Goal: Task Accomplishment & Management: Complete application form

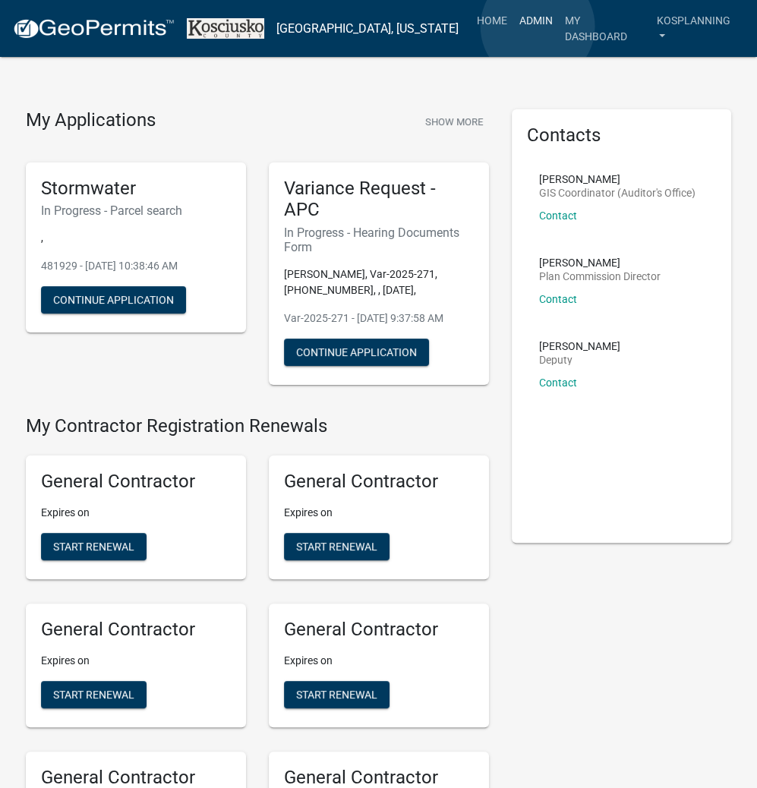
click at [537, 27] on link "Admin" at bounding box center [536, 20] width 46 height 29
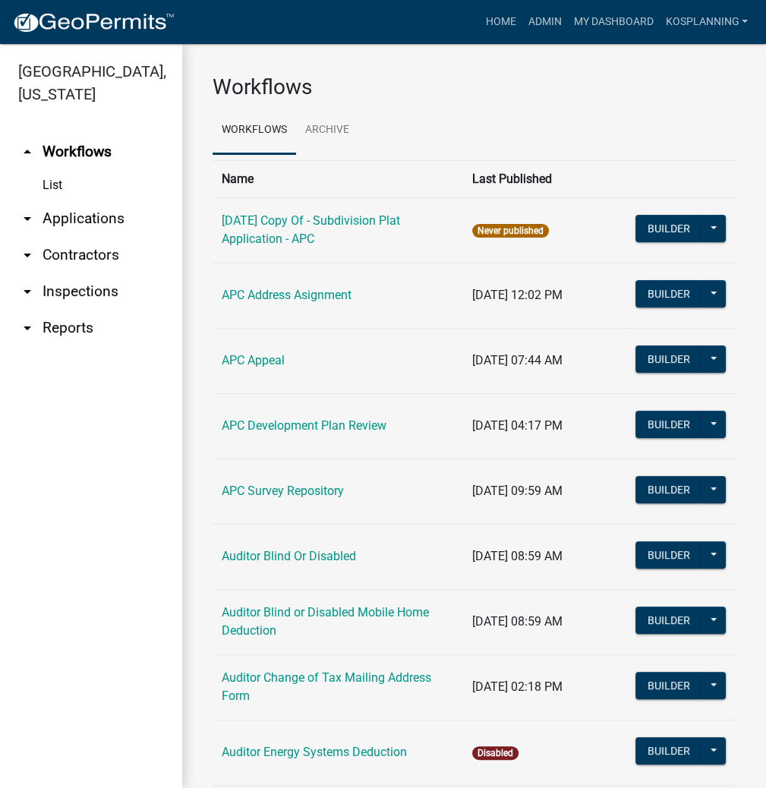
click at [68, 257] on link "arrow_drop_down Contractors" at bounding box center [91, 255] width 182 height 36
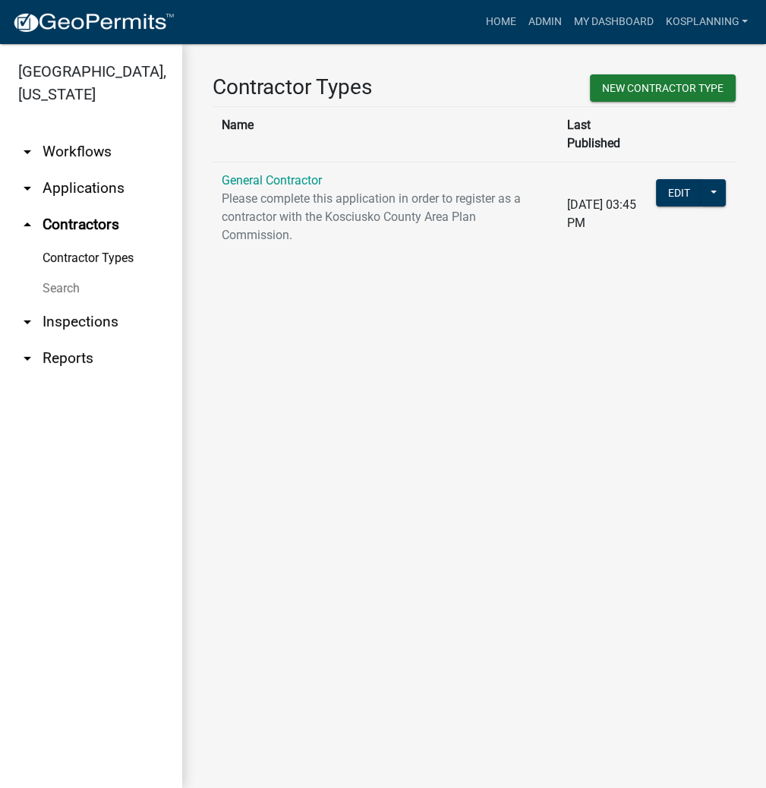
click at [61, 282] on link "Search" at bounding box center [91, 288] width 182 height 30
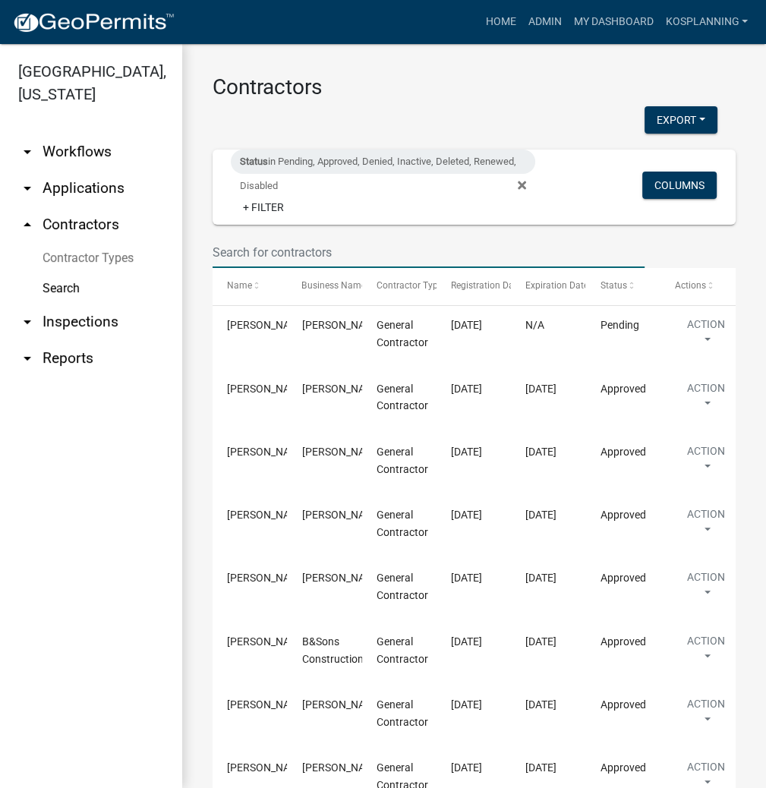
click at [262, 250] on input "text" at bounding box center [428, 252] width 432 height 31
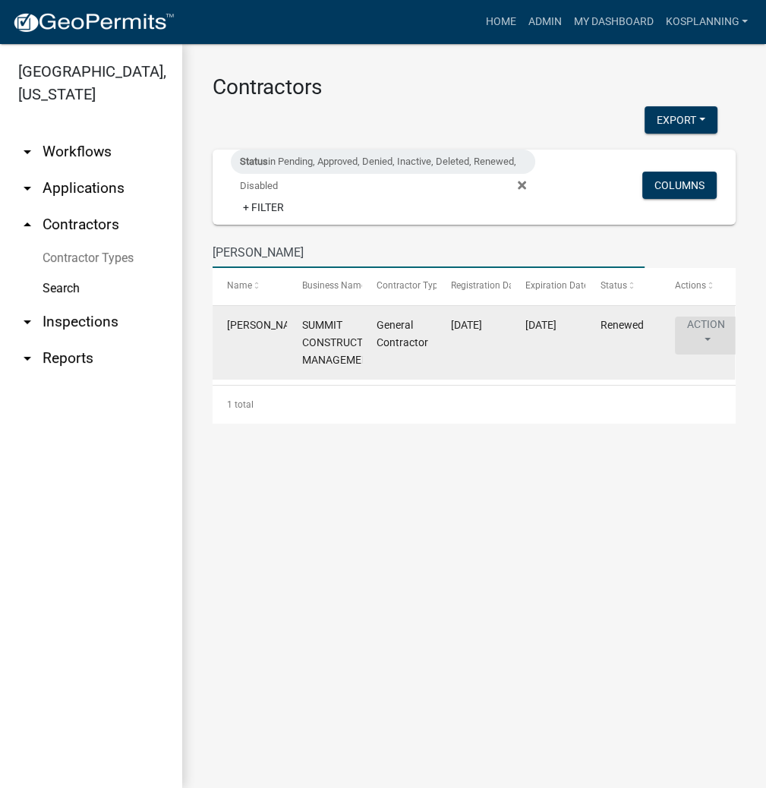
type input "[PERSON_NAME]"
click at [694, 341] on button "Action" at bounding box center [706, 335] width 62 height 38
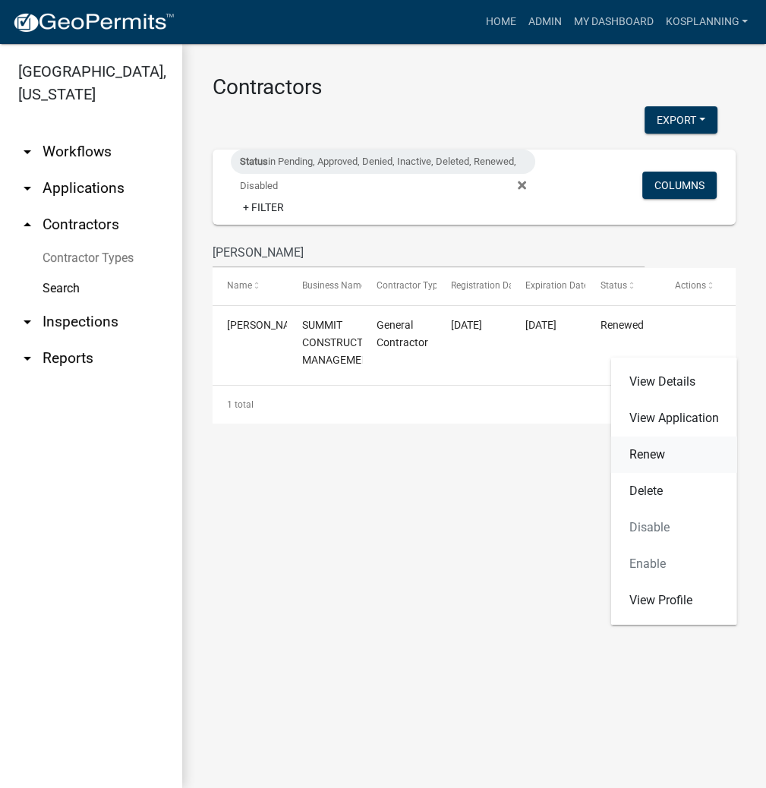
click at [651, 459] on link "Renew" at bounding box center [674, 454] width 126 height 36
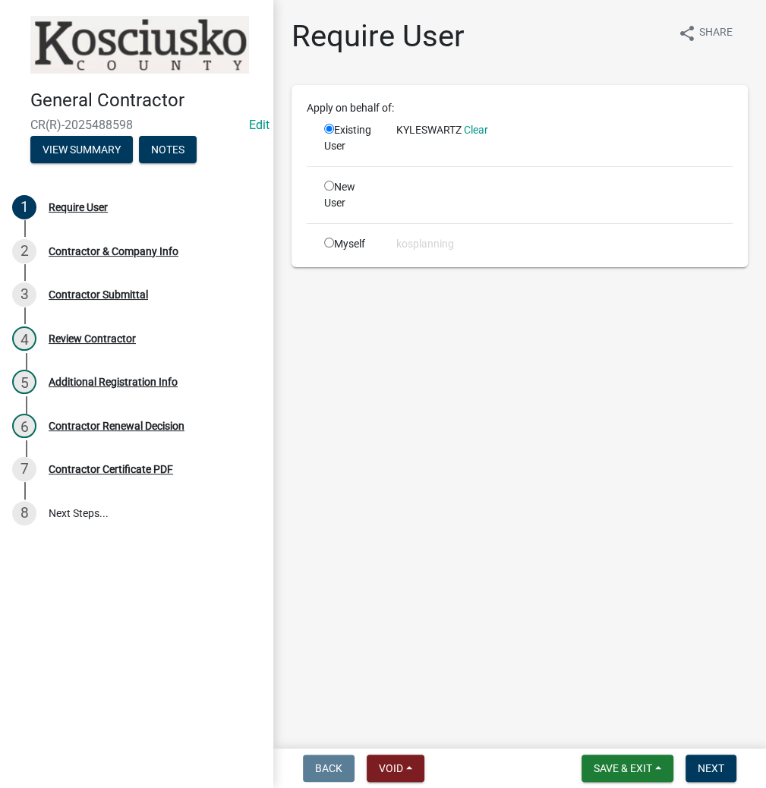
click at [324, 247] on input "radio" at bounding box center [329, 243] width 10 height 10
radio input "true"
radio input "false"
click at [706, 762] on span "Next" at bounding box center [710, 768] width 27 height 12
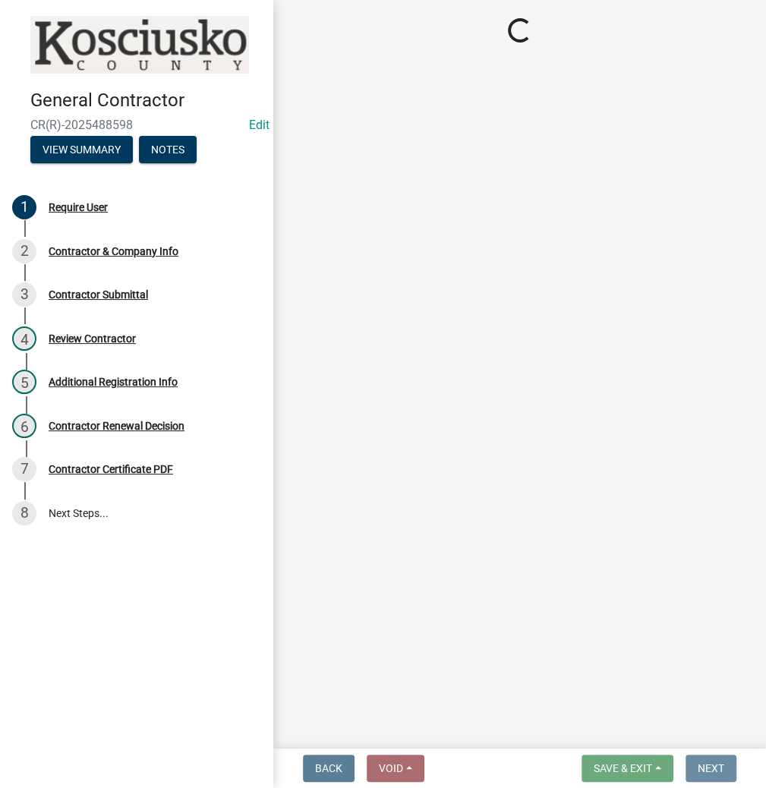
select select "IN"
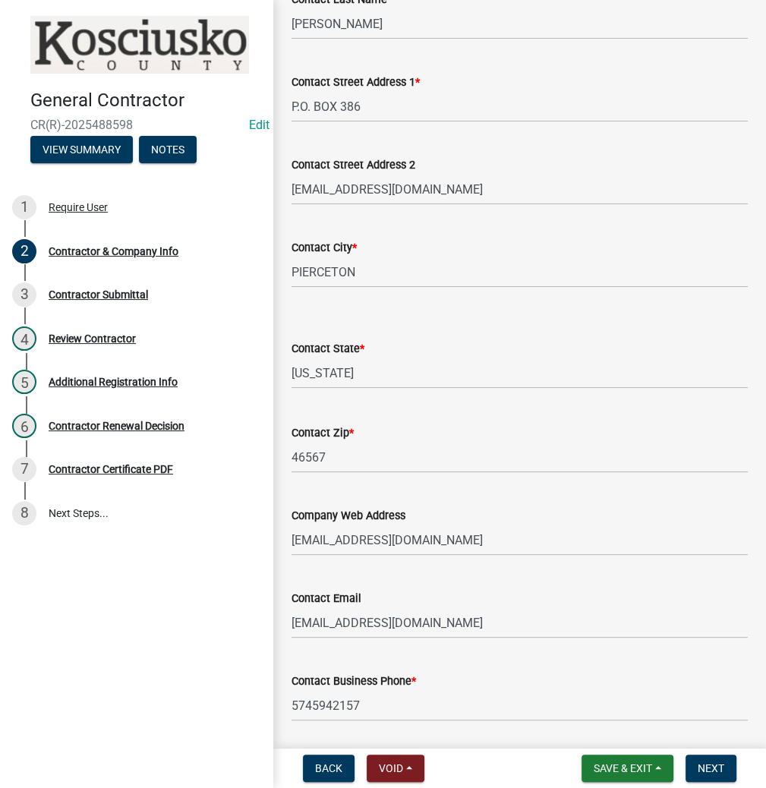
scroll to position [616, 0]
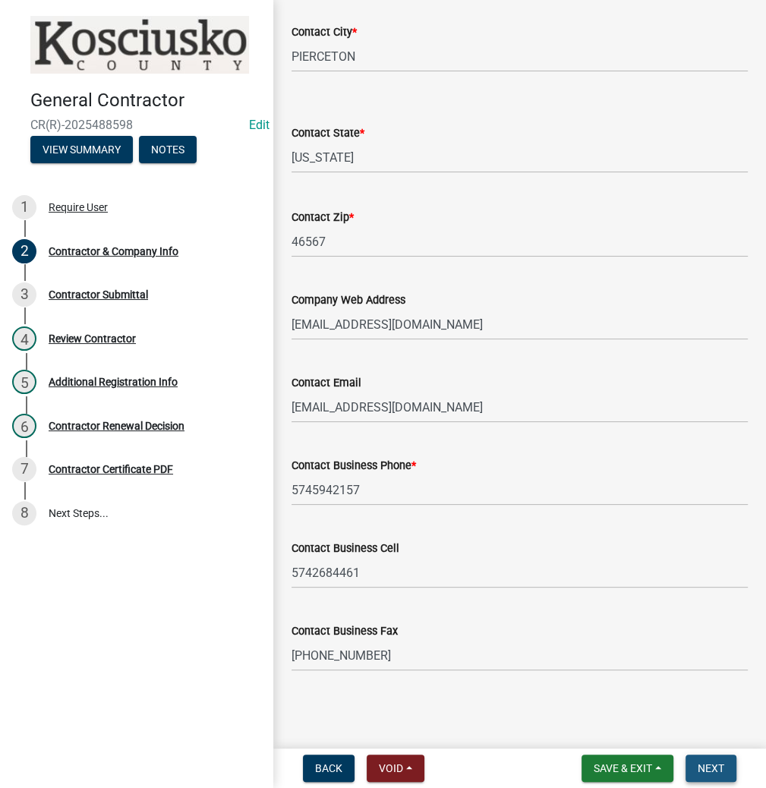
click at [714, 765] on span "Next" at bounding box center [710, 768] width 27 height 12
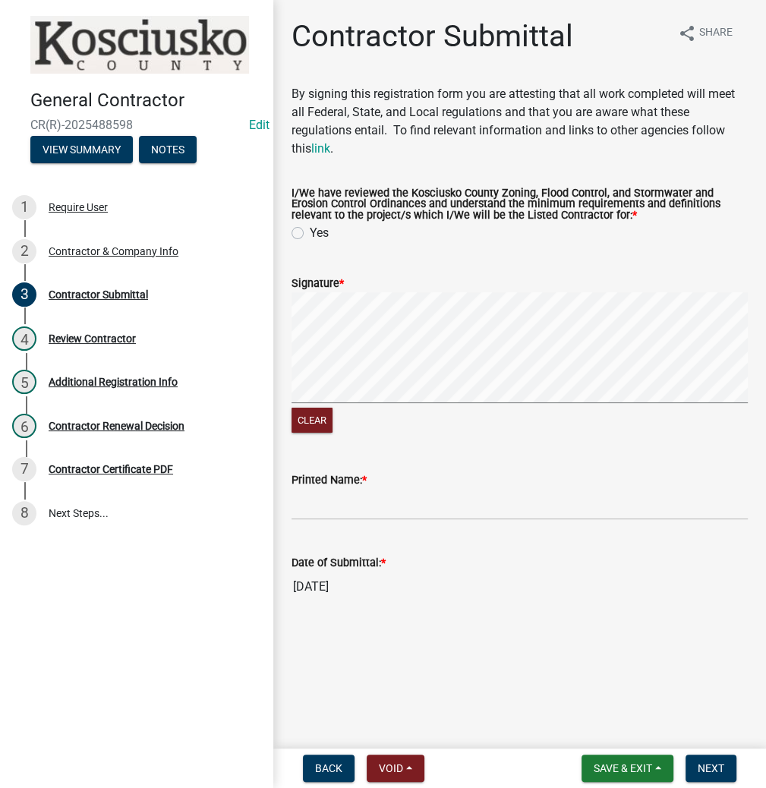
click at [310, 234] on label "Yes" at bounding box center [319, 233] width 19 height 18
click at [310, 234] on input "Yes" at bounding box center [315, 229] width 10 height 10
radio input "true"
click at [355, 508] on input "Printed Name: *" at bounding box center [519, 504] width 456 height 31
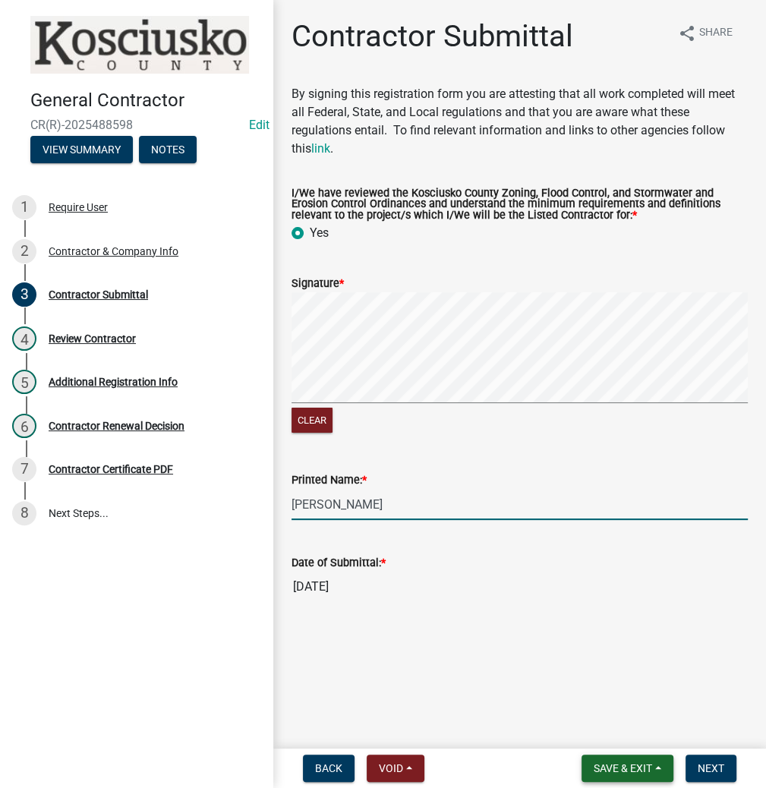
type input "[PERSON_NAME]"
click at [602, 769] on span "Save & Exit" at bounding box center [622, 768] width 58 height 12
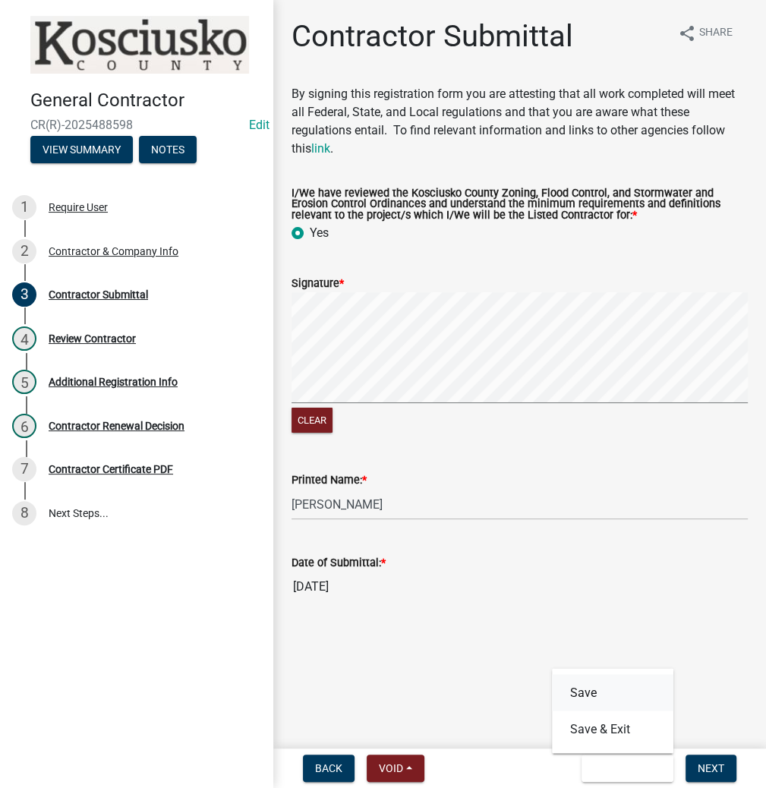
click at [588, 697] on button "Save" at bounding box center [612, 692] width 121 height 36
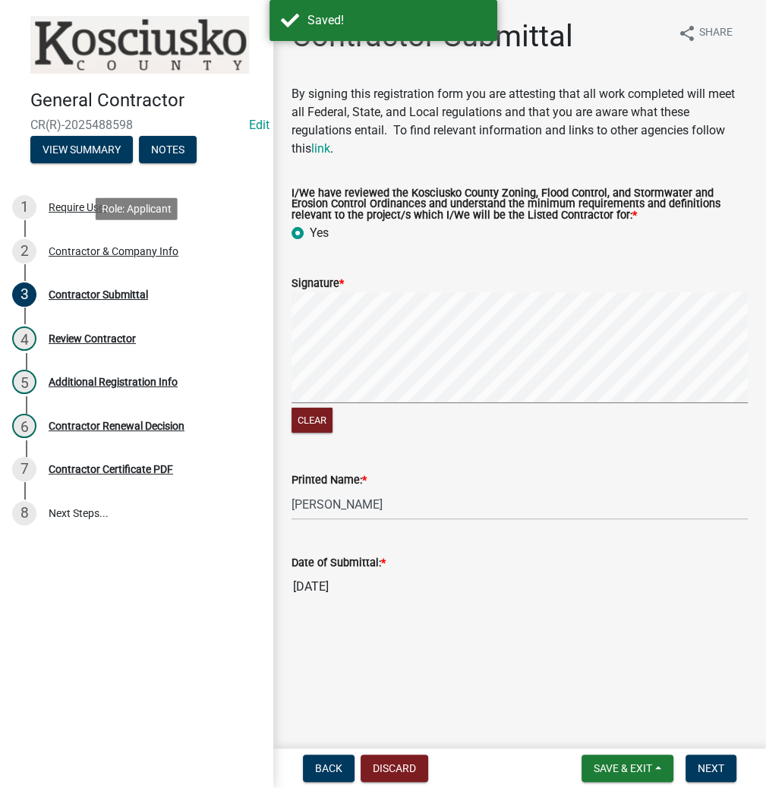
click at [82, 254] on div "Contractor & Company Info" at bounding box center [114, 251] width 130 height 11
select select "IN"
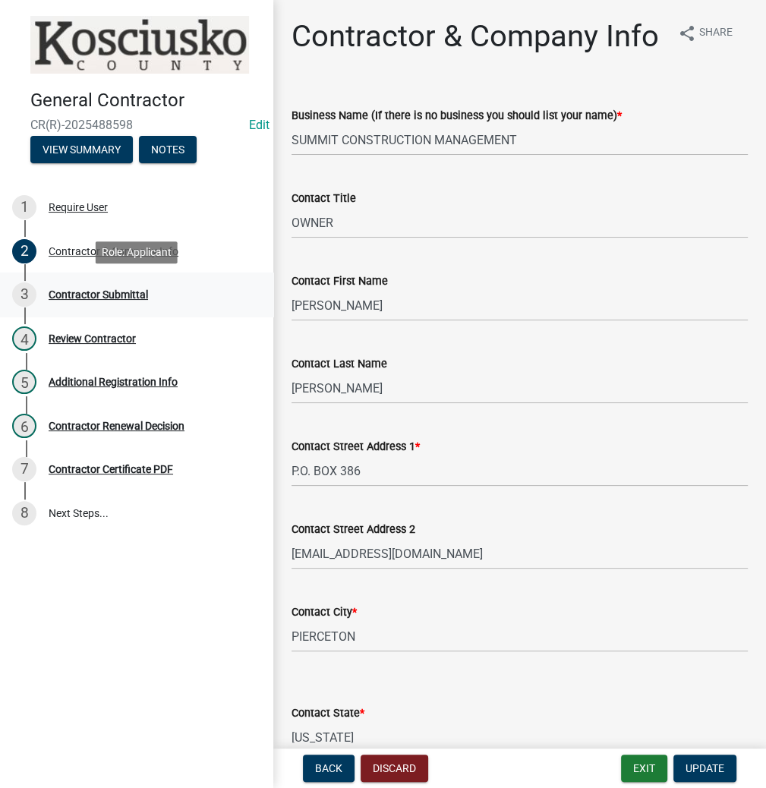
click at [124, 300] on div "3 Contractor Submittal" at bounding box center [130, 294] width 237 height 24
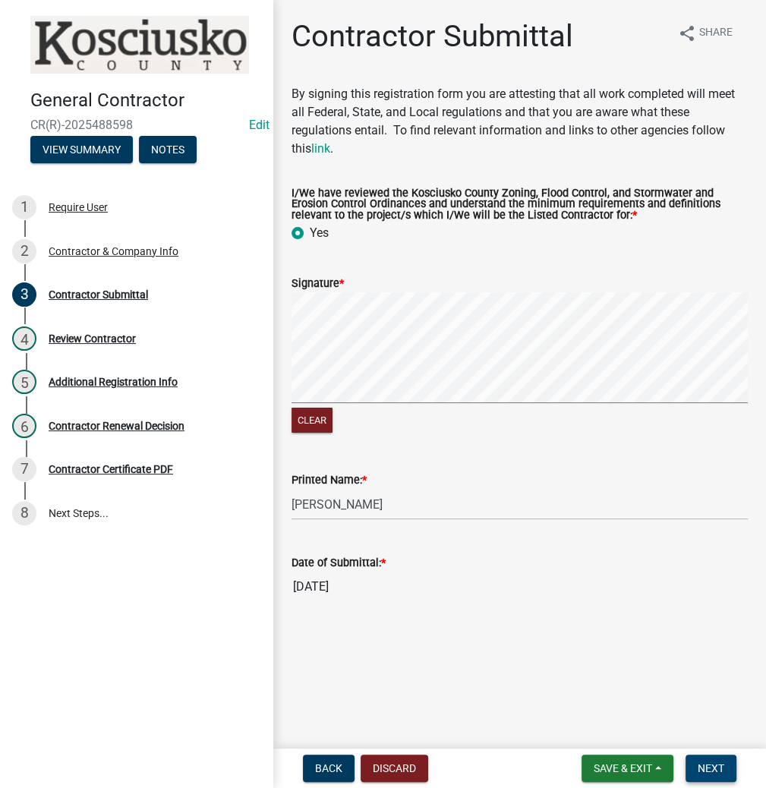
click at [708, 766] on span "Next" at bounding box center [710, 768] width 27 height 12
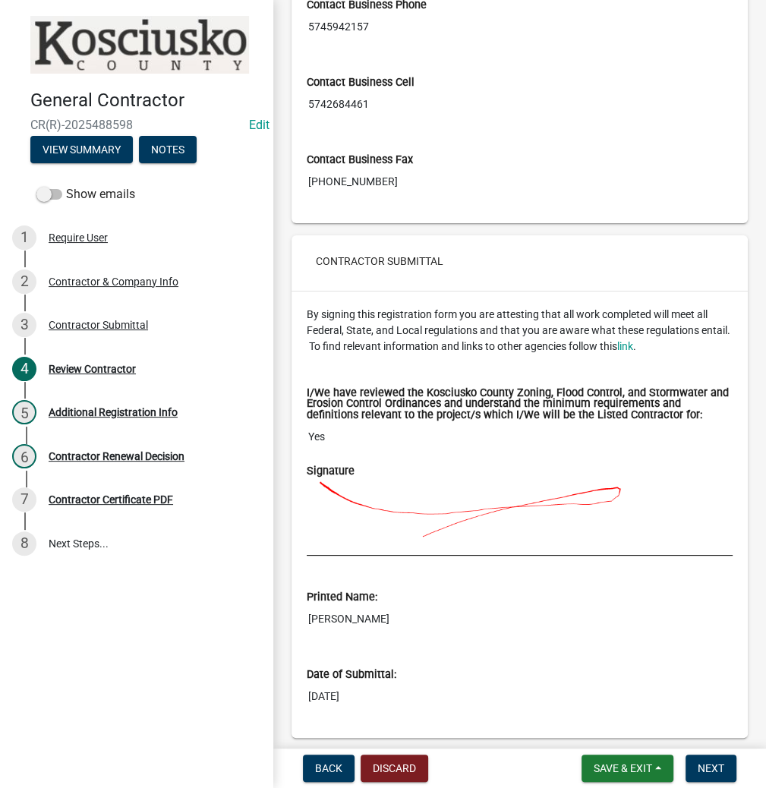
scroll to position [1081, 0]
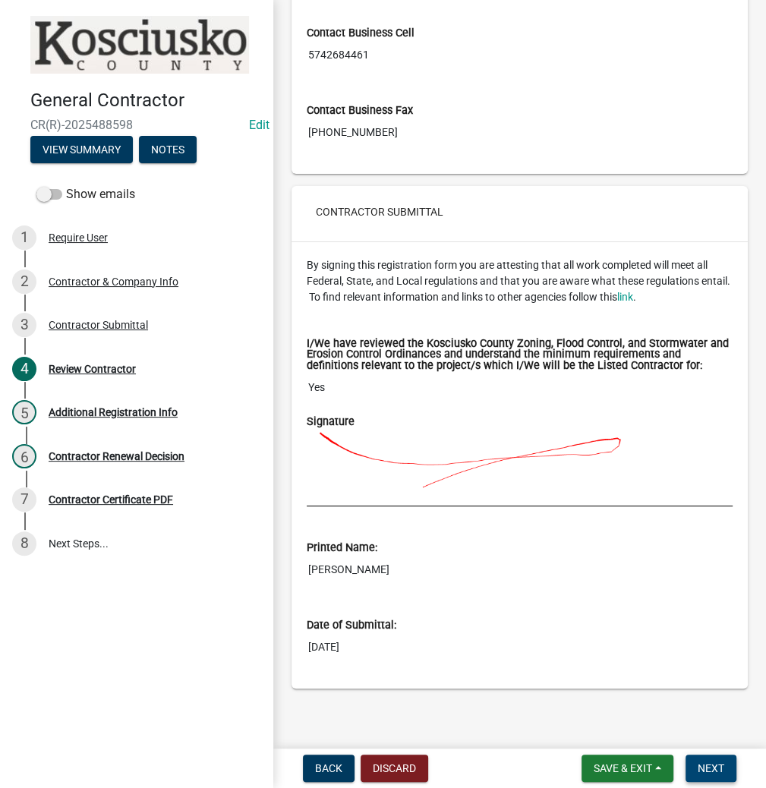
click at [716, 763] on span "Next" at bounding box center [710, 768] width 27 height 12
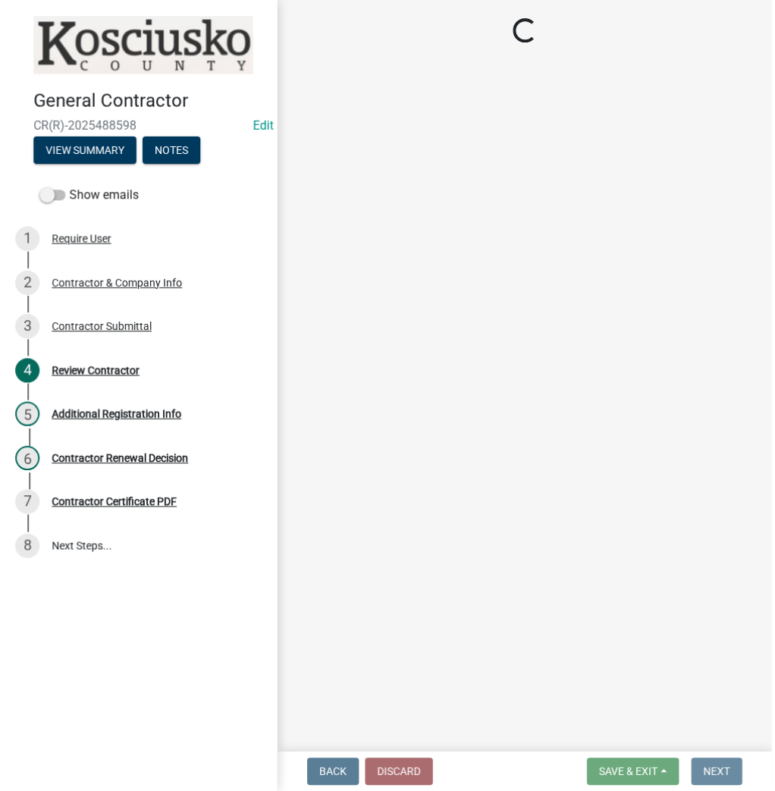
scroll to position [0, 0]
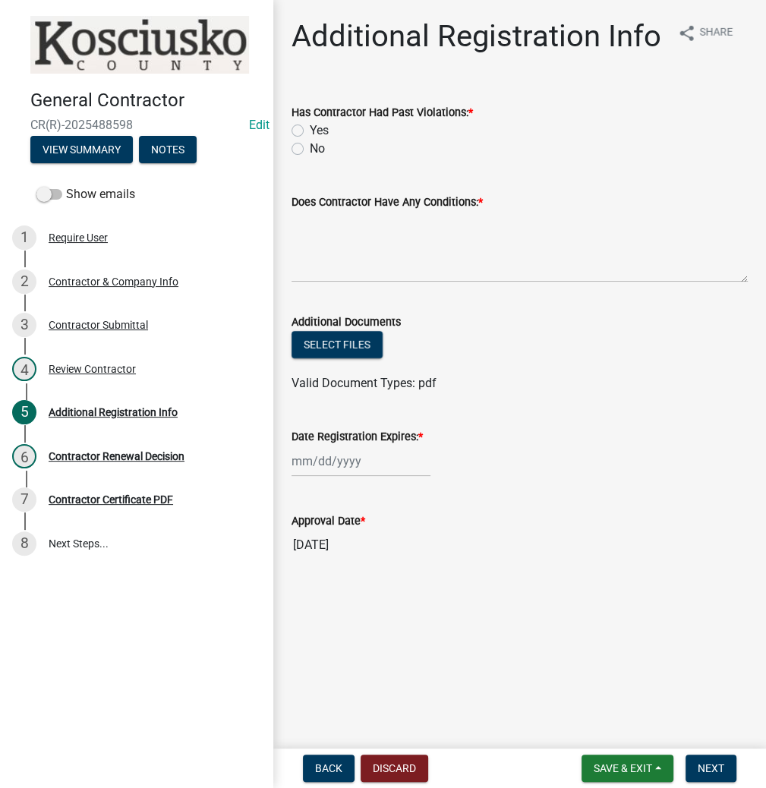
click at [310, 147] on label "No" at bounding box center [317, 149] width 15 height 18
click at [310, 147] on input "No" at bounding box center [315, 145] width 10 height 10
radio input "true"
click at [360, 240] on textarea "Does Contractor Have Any Conditions: *" at bounding box center [519, 246] width 456 height 71
type textarea "none"
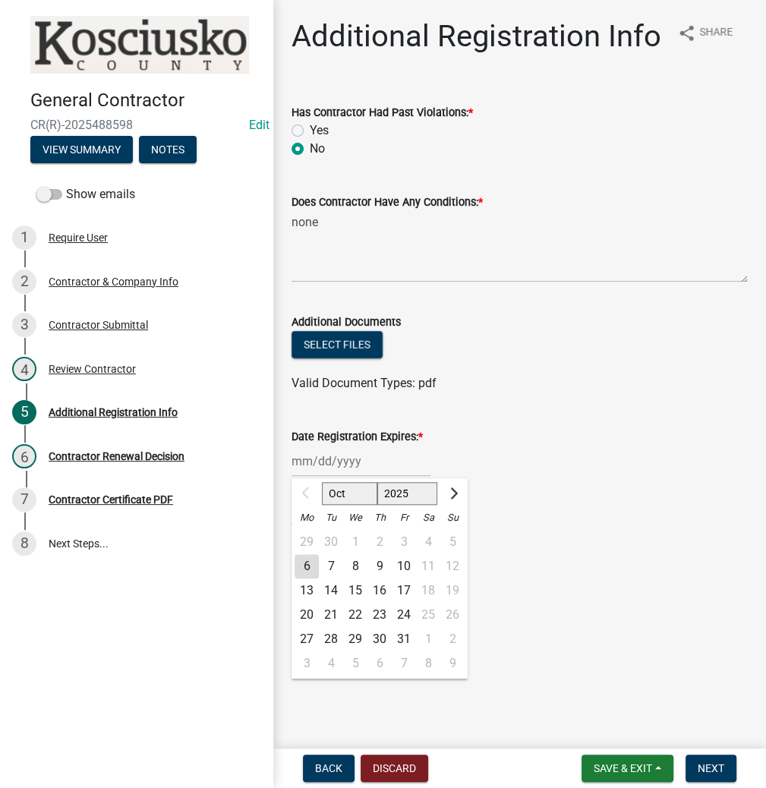
click at [328, 456] on div "Oct Nov [DATE] 2026 2027 2028 2029 2030 2031 2032 2033 2034 2035 2036 2037 2038…" at bounding box center [360, 460] width 139 height 31
click at [395, 489] on select "2025 2026 2027 2028 2029 2030 2031 2032 2033 2034 2035 2036 2037 2038 2039 2040…" at bounding box center [407, 493] width 61 height 23
select select "2026"
click at [377, 482] on select "2025 2026 2027 2028 2029 2030 2031 2032 2033 2034 2035 2036 2037 2038 2039 2040…" at bounding box center [407, 493] width 61 height 23
click at [335, 564] on div "6" at bounding box center [331, 566] width 24 height 24
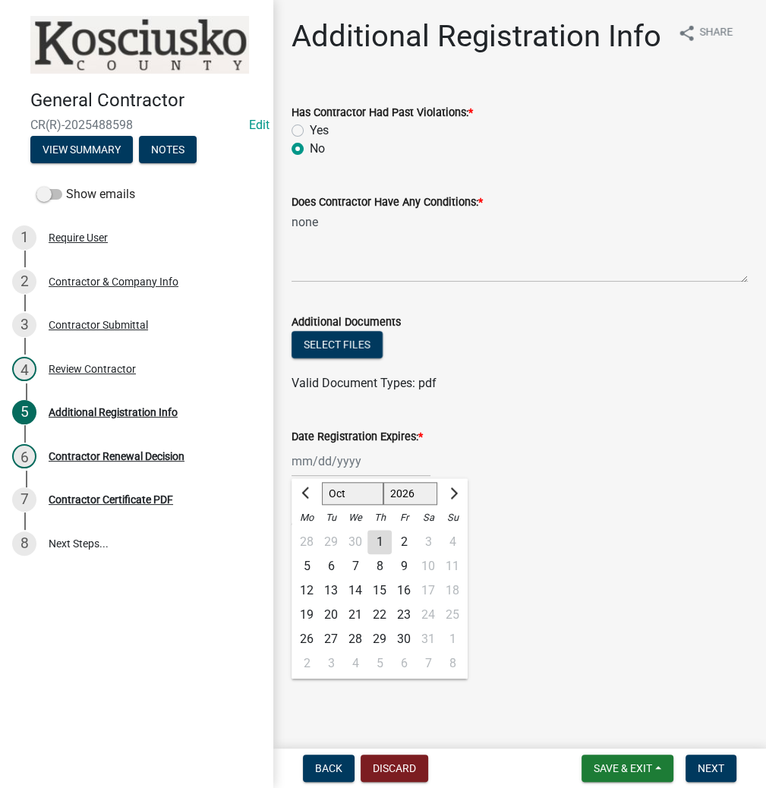
type input "[DATE]"
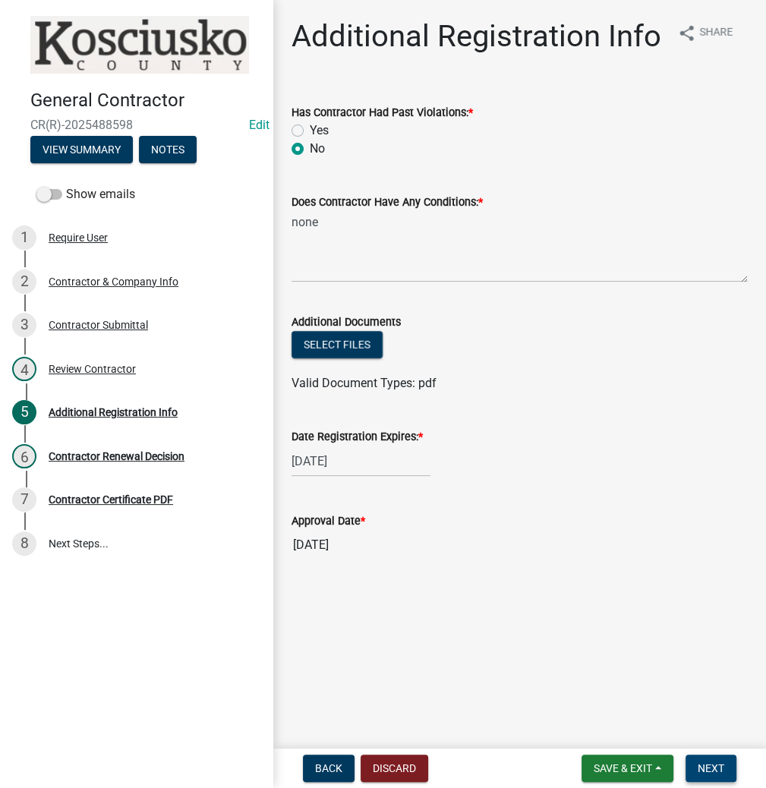
click at [712, 763] on span "Next" at bounding box center [710, 768] width 27 height 12
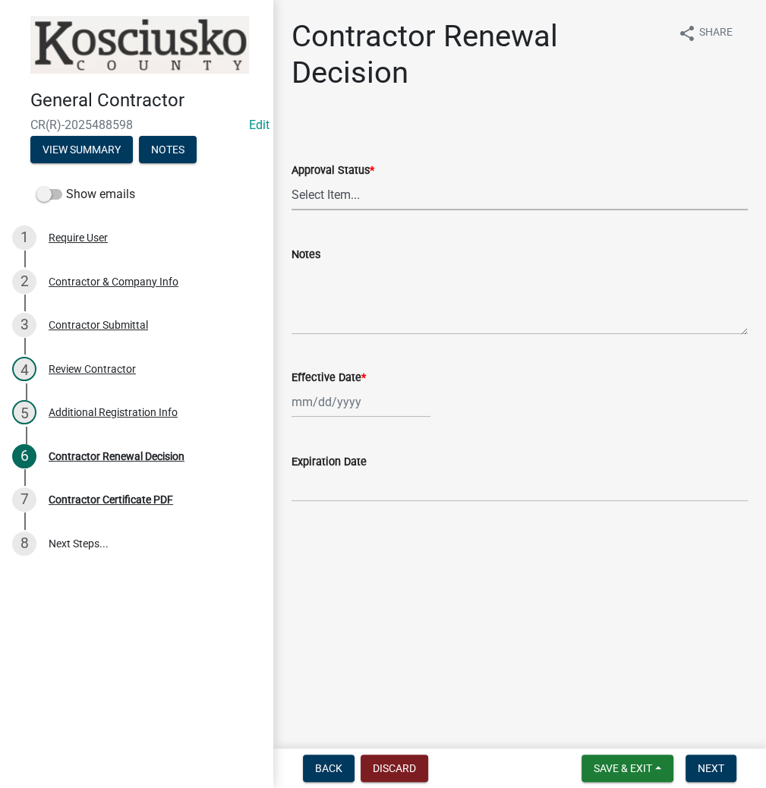
click at [385, 200] on select "Select Item... Approved Denied" at bounding box center [519, 194] width 456 height 31
click at [291, 179] on select "Select Item... Approved Denied" at bounding box center [519, 194] width 456 height 31
select select "30db8998-795d-4bbe-8e49-f1ade8865815"
click at [340, 405] on div at bounding box center [360, 401] width 139 height 31
select select "10"
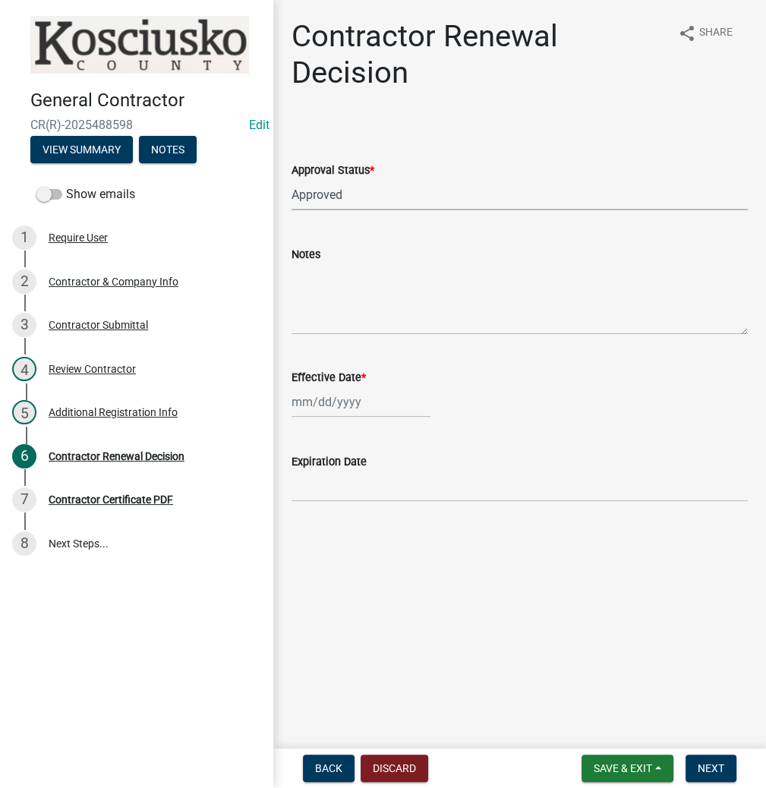
select select "2025"
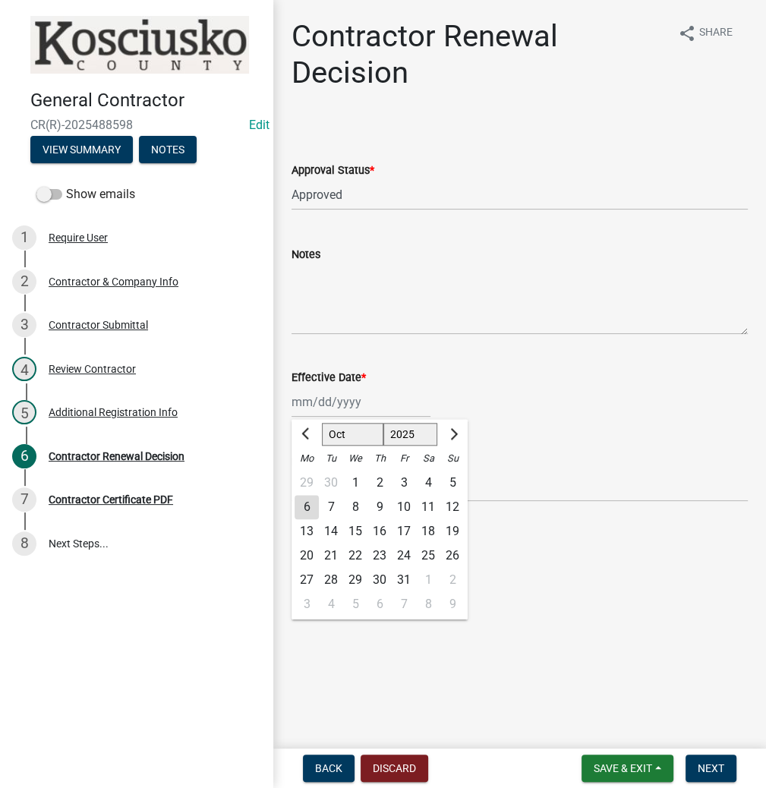
click at [304, 508] on div "6" at bounding box center [306, 507] width 24 height 24
type input "[DATE]"
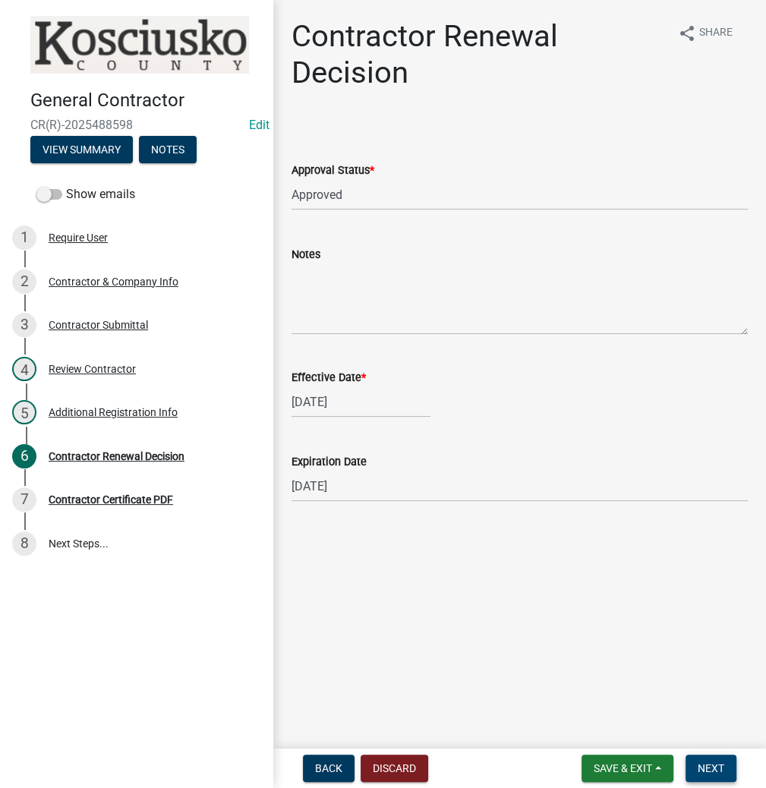
click at [710, 771] on span "Next" at bounding box center [710, 768] width 27 height 12
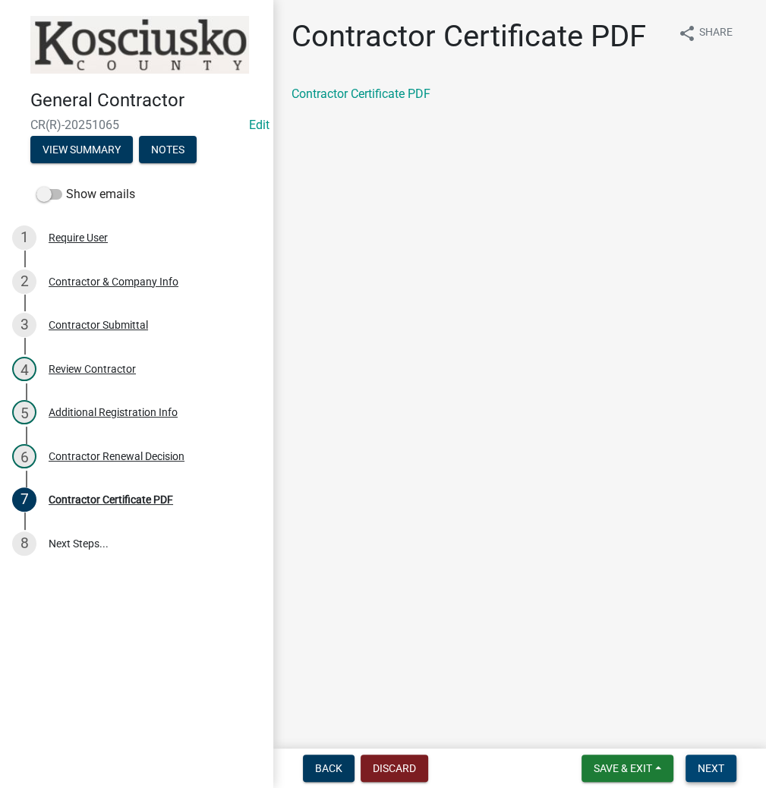
click at [718, 768] on span "Next" at bounding box center [710, 768] width 27 height 12
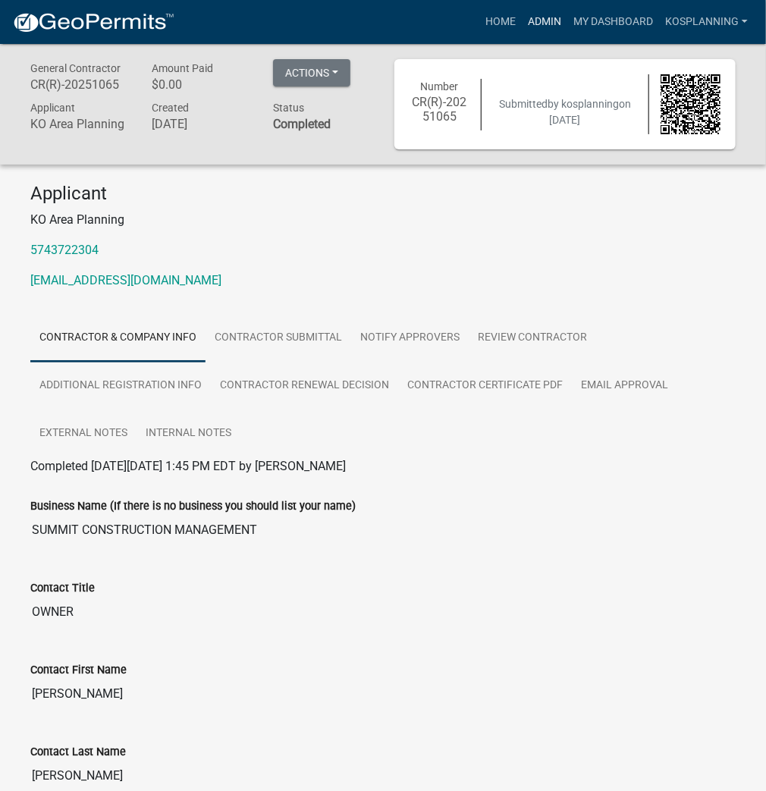
click at [555, 18] on link "Admin" at bounding box center [545, 22] width 46 height 29
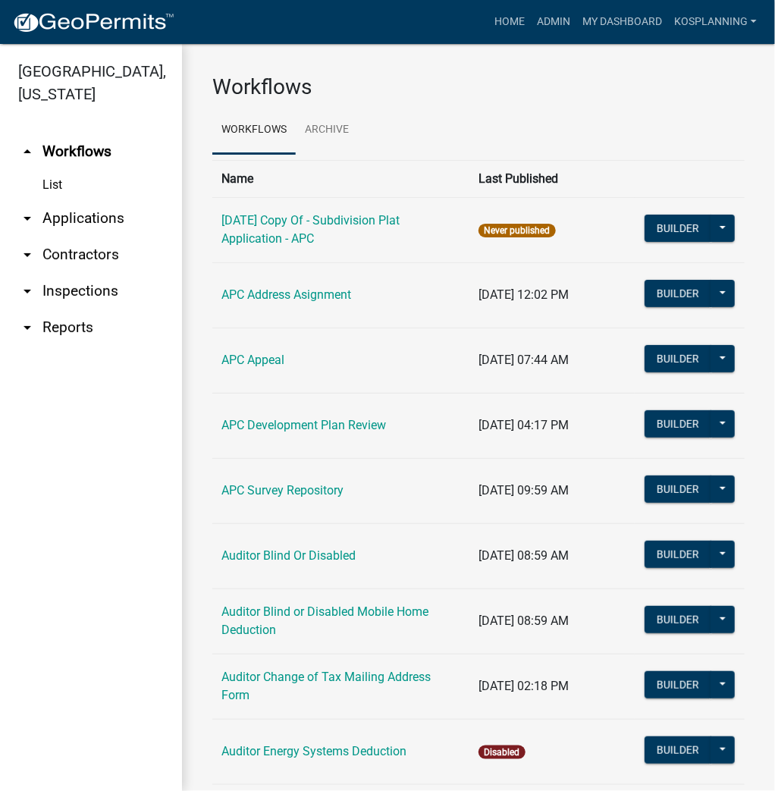
click at [100, 220] on link "arrow_drop_down Applications" at bounding box center [91, 218] width 182 height 36
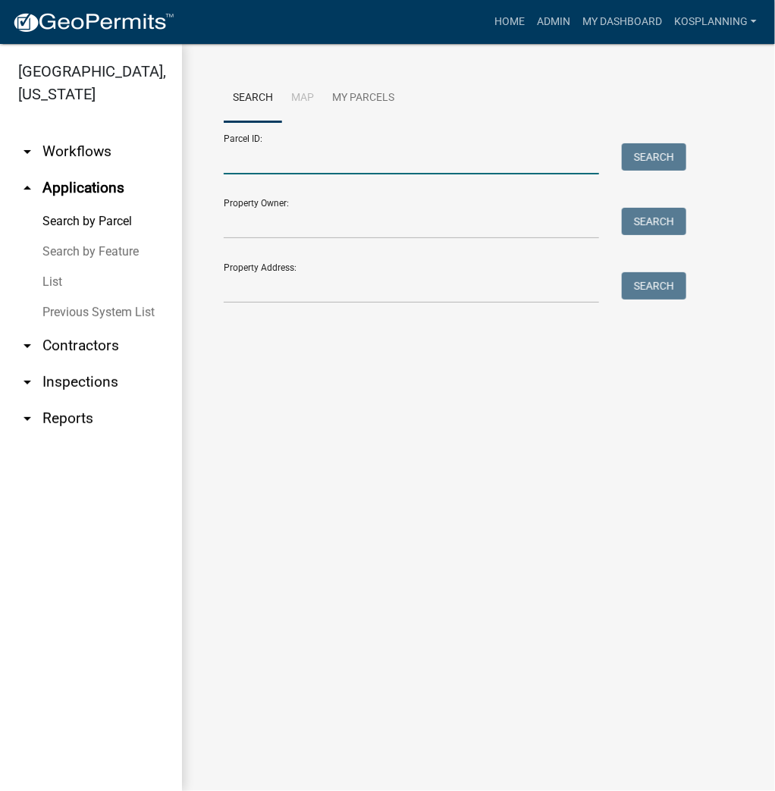
click at [335, 157] on input "Parcel ID:" at bounding box center [412, 158] width 376 height 31
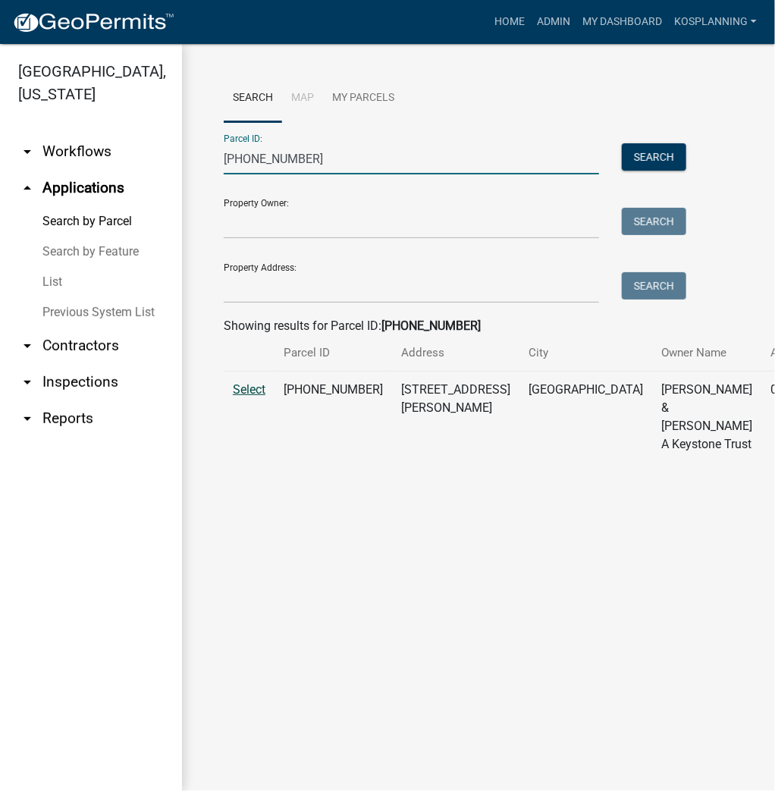
type input "[PHONE_NUMBER]"
click at [246, 397] on span "Select" at bounding box center [249, 389] width 33 height 14
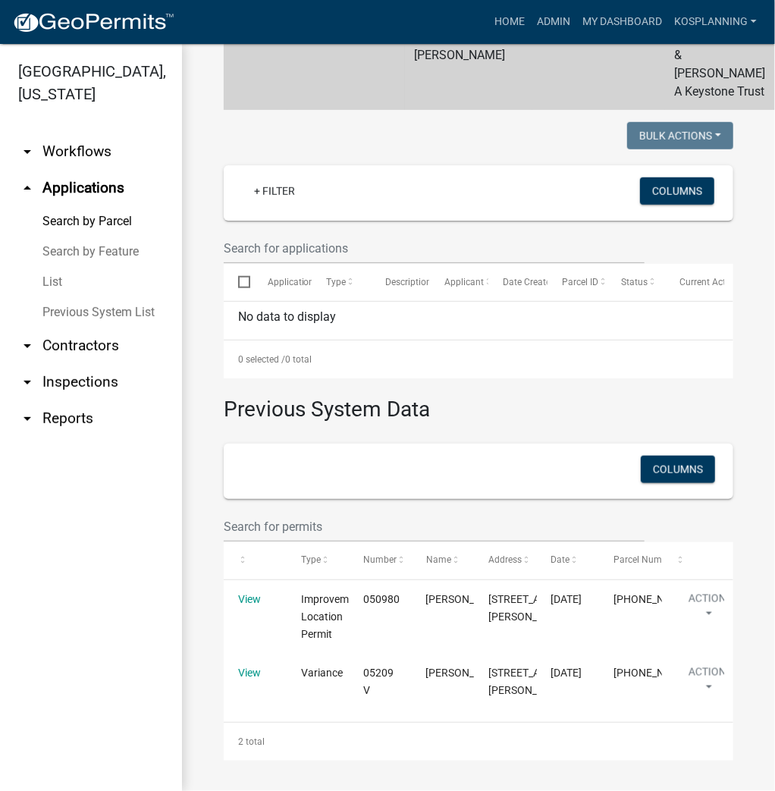
scroll to position [467, 0]
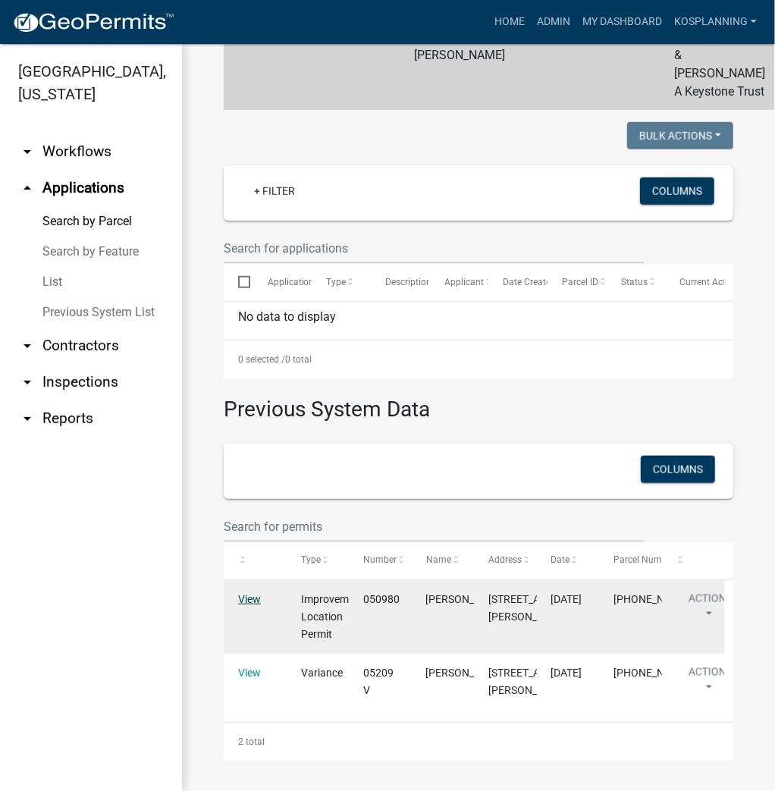
click at [245, 593] on link "View" at bounding box center [249, 599] width 23 height 12
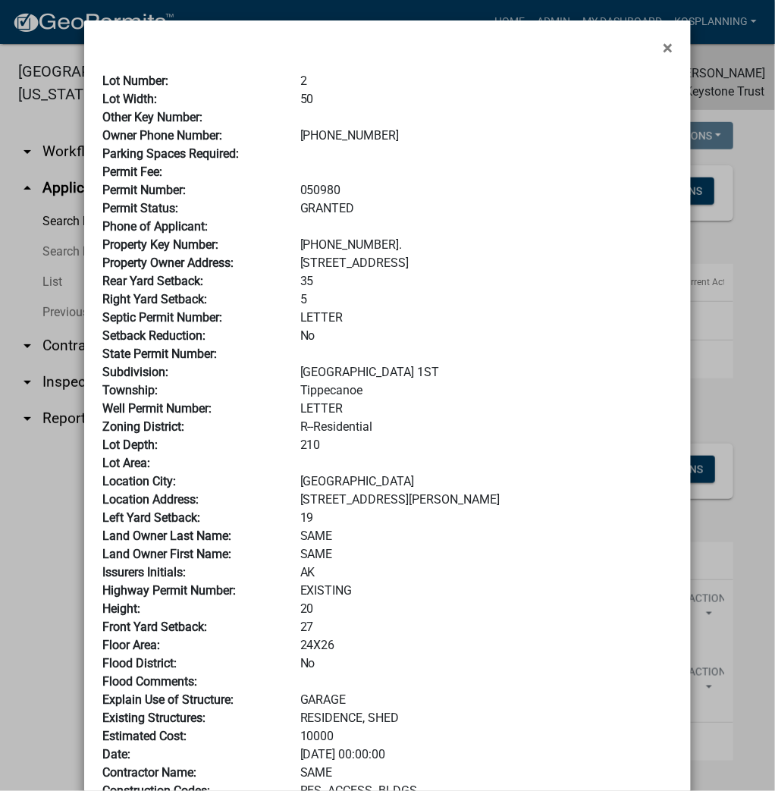
scroll to position [0, 0]
